Goal: Find specific page/section: Find specific page/section

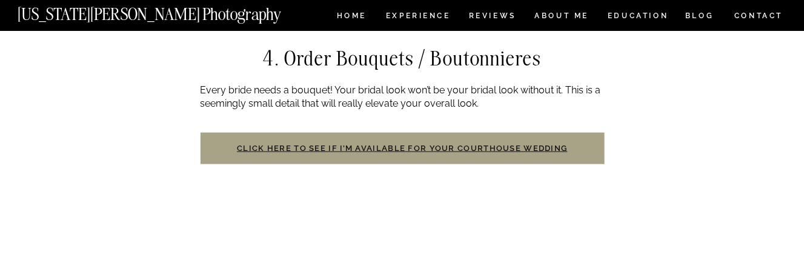
scroll to position [1794, 0]
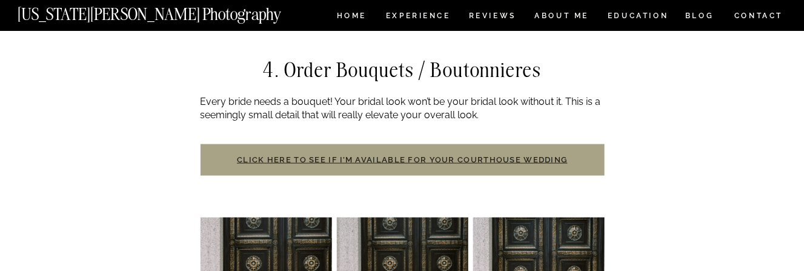
click at [481, 155] on link "Click here to see if I’m available for your courthouse wedding" at bounding box center [402, 159] width 331 height 9
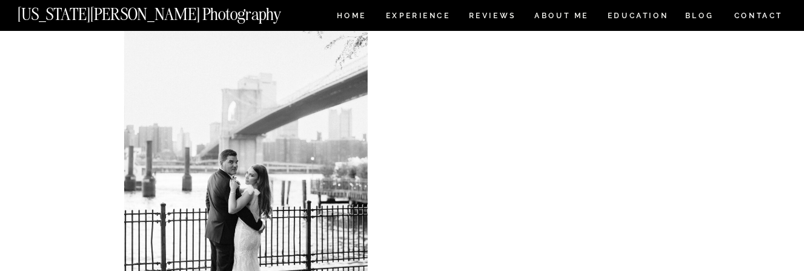
scroll to position [5255, 0]
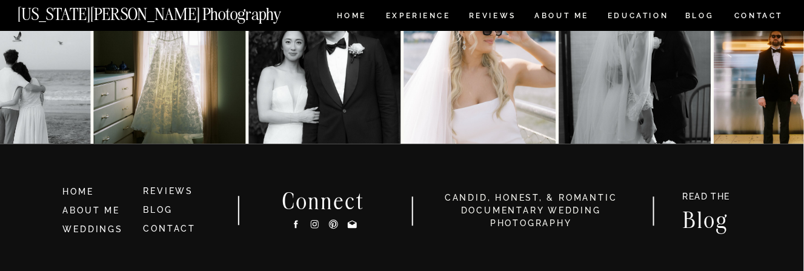
scroll to position [647, 0]
